Goal: Task Accomplishment & Management: Manage account settings

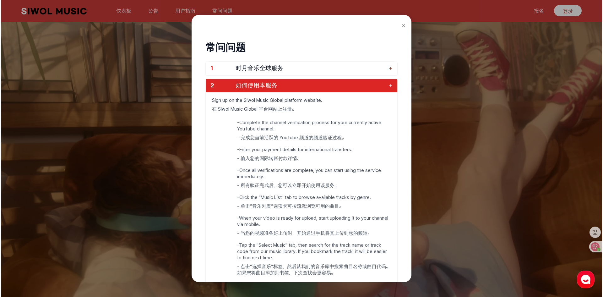
scroll to position [62, 0]
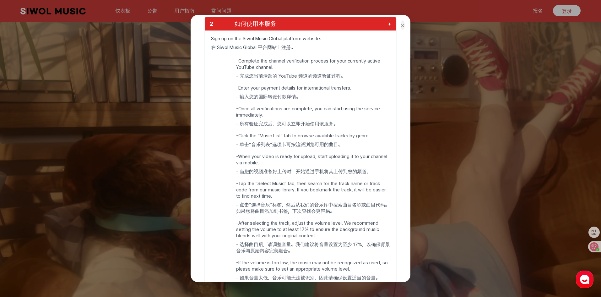
click at [404, 24] on font "×" at bounding box center [403, 25] width 4 height 8
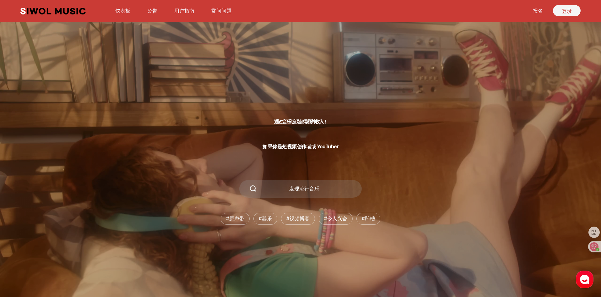
click at [570, 11] on font "登录" at bounding box center [567, 11] width 10 height 6
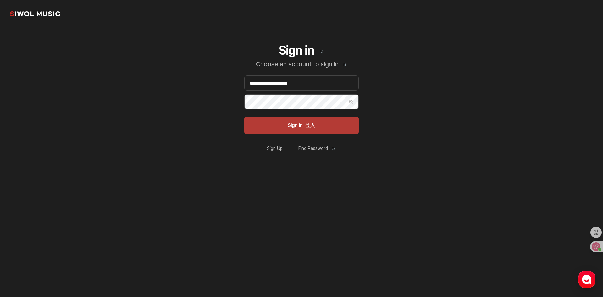
click at [310, 127] on font "登入" at bounding box center [310, 125] width 10 height 6
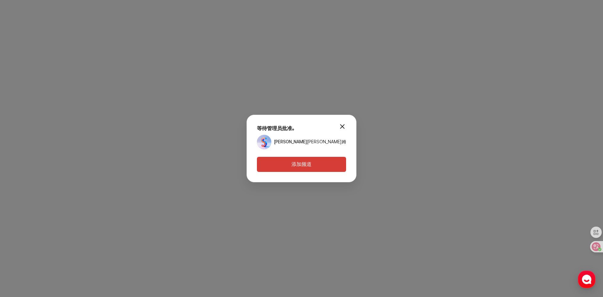
click at [340, 126] on button "modal.close" at bounding box center [342, 126] width 13 height 13
